Goal: Task Accomplishment & Management: Use online tool/utility

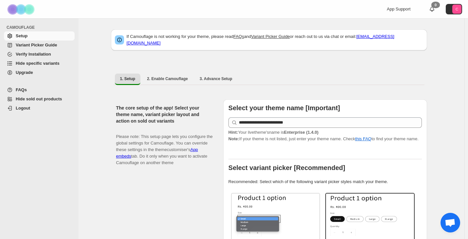
click at [24, 63] on span "Hide specific variants" at bounding box center [38, 63] width 44 height 5
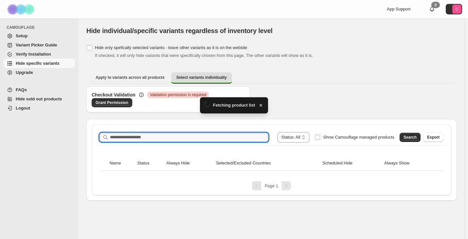
click at [183, 135] on input "Search product name" at bounding box center [189, 137] width 158 height 9
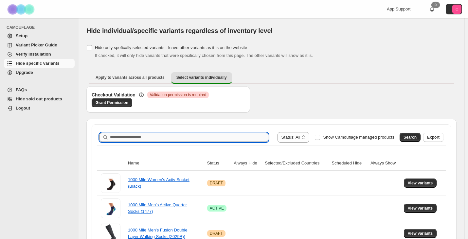
paste input "**********"
type input "**********"
click at [412, 138] on span "Search" at bounding box center [410, 137] width 13 height 5
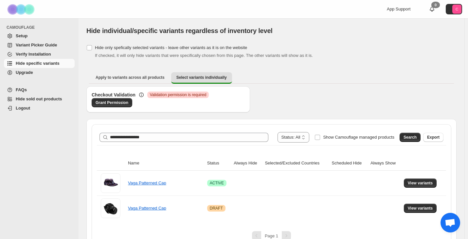
scroll to position [12, 0]
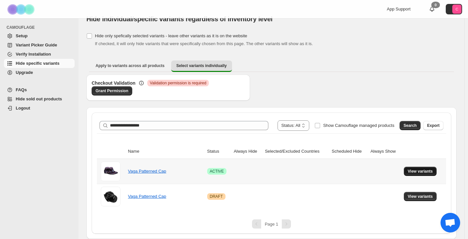
click at [425, 171] on span "View variants" at bounding box center [420, 171] width 25 height 5
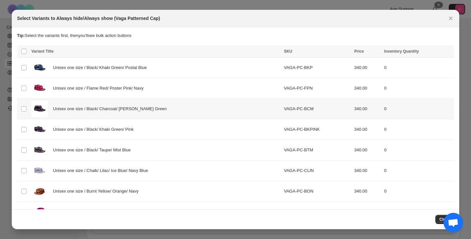
click at [27, 108] on td "Select product variant" at bounding box center [23, 109] width 12 height 21
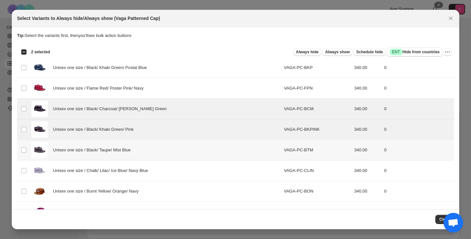
click at [25, 147] on td "Select product variant" at bounding box center [23, 150] width 12 height 21
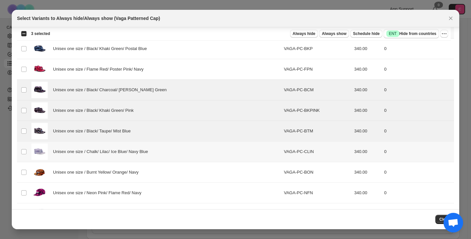
scroll to position [39, 0]
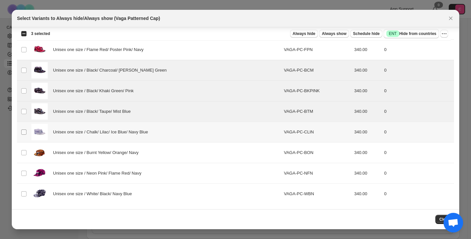
click at [23, 129] on span ":r7:" at bounding box center [24, 132] width 6 height 6
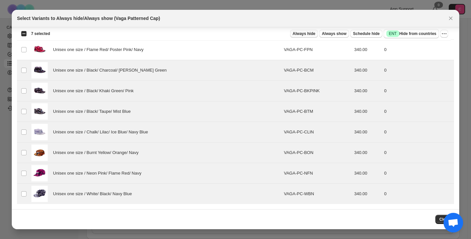
click at [315, 36] on span "Always hide" at bounding box center [304, 33] width 23 height 5
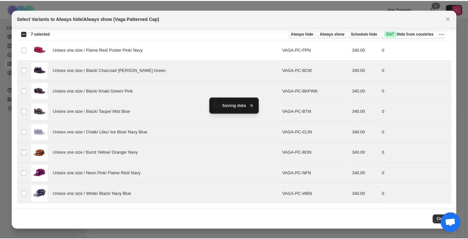
scroll to position [12, 0]
